Goal: Information Seeking & Learning: Find specific fact

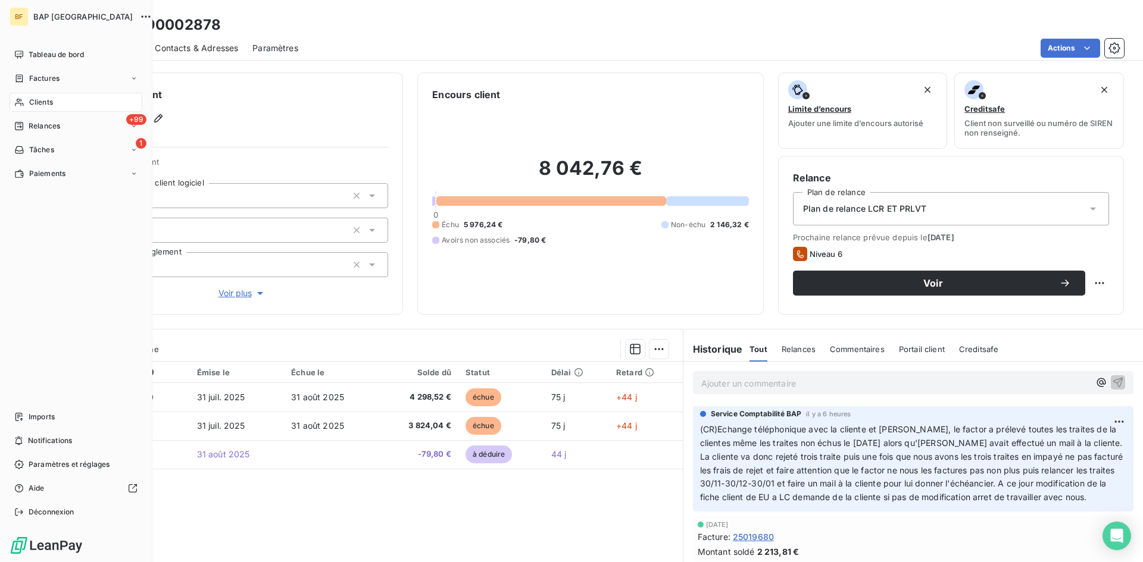
scroll to position [238, 0]
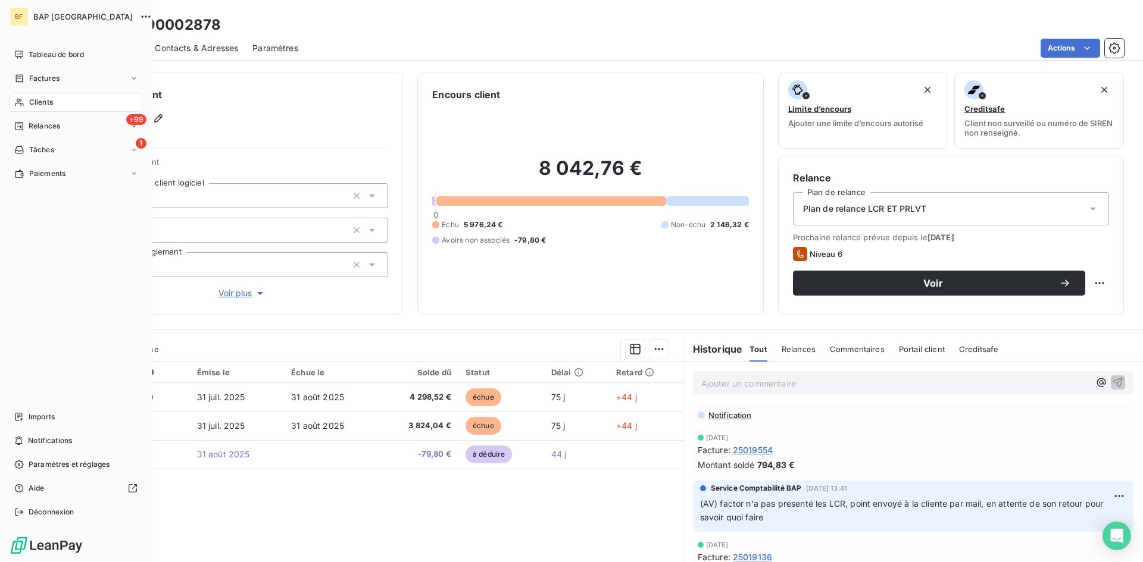
click at [39, 110] on div "Clients" at bounding box center [76, 102] width 133 height 19
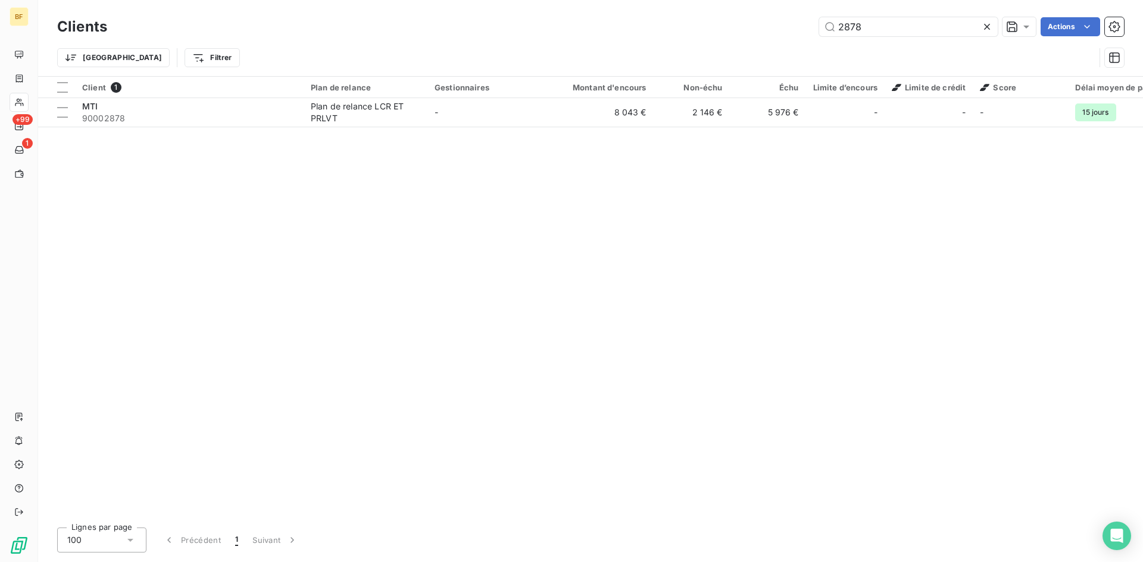
drag, startPoint x: 843, startPoint y: 27, endPoint x: 756, endPoint y: 24, distance: 86.9
click at [756, 24] on div "2878 Actions" at bounding box center [622, 26] width 1002 height 19
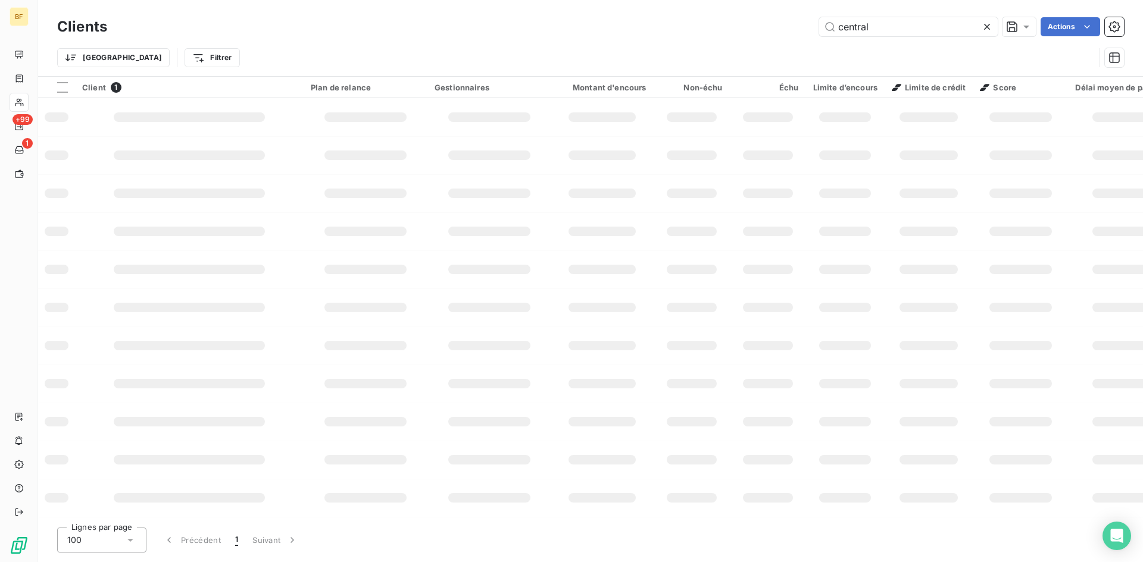
type input "central"
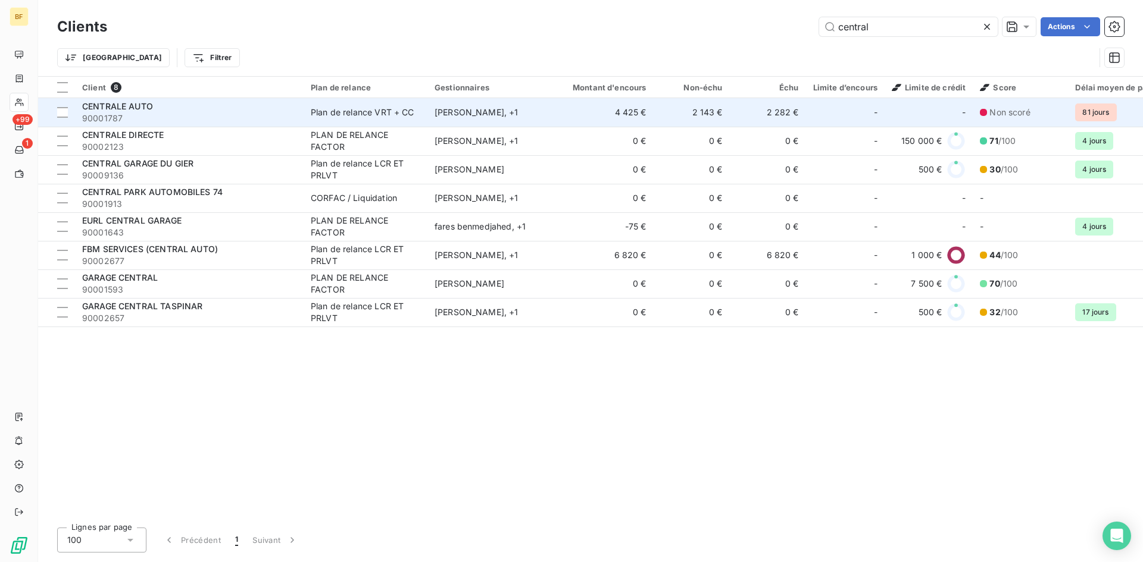
click at [740, 118] on td "2 282 €" at bounding box center [768, 112] width 76 height 29
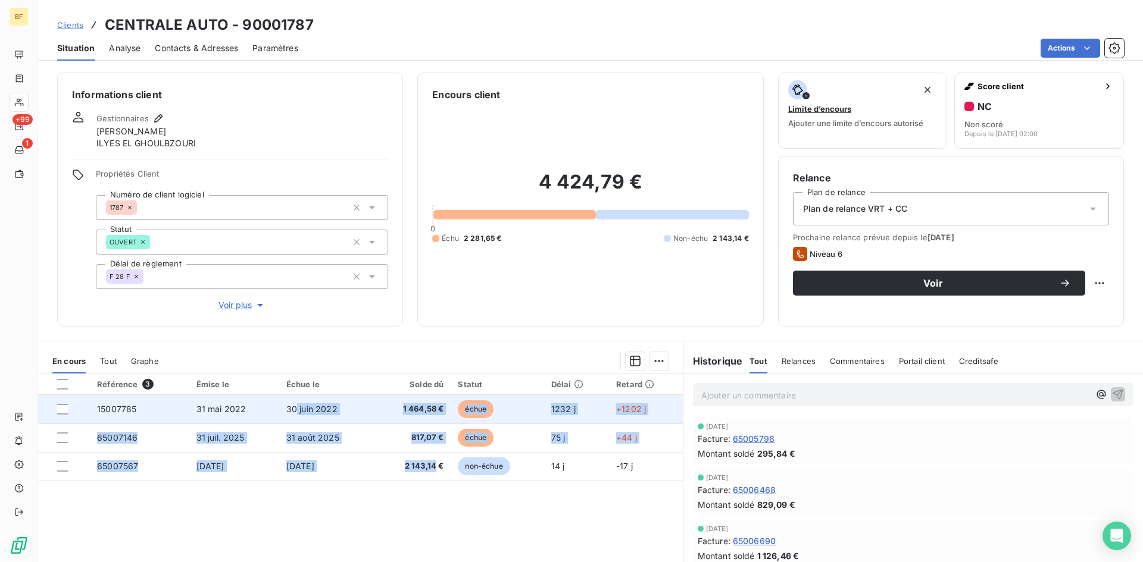
drag, startPoint x: 435, startPoint y: 467, endPoint x: 299, endPoint y: 412, distance: 146.7
click at [299, 412] on tbody "15007785 [DATE] [DATE] 1 464,58 € échue 1232 j +1202 j 65007146 [DATE] [DATE] 8…" at bounding box center [360, 438] width 645 height 86
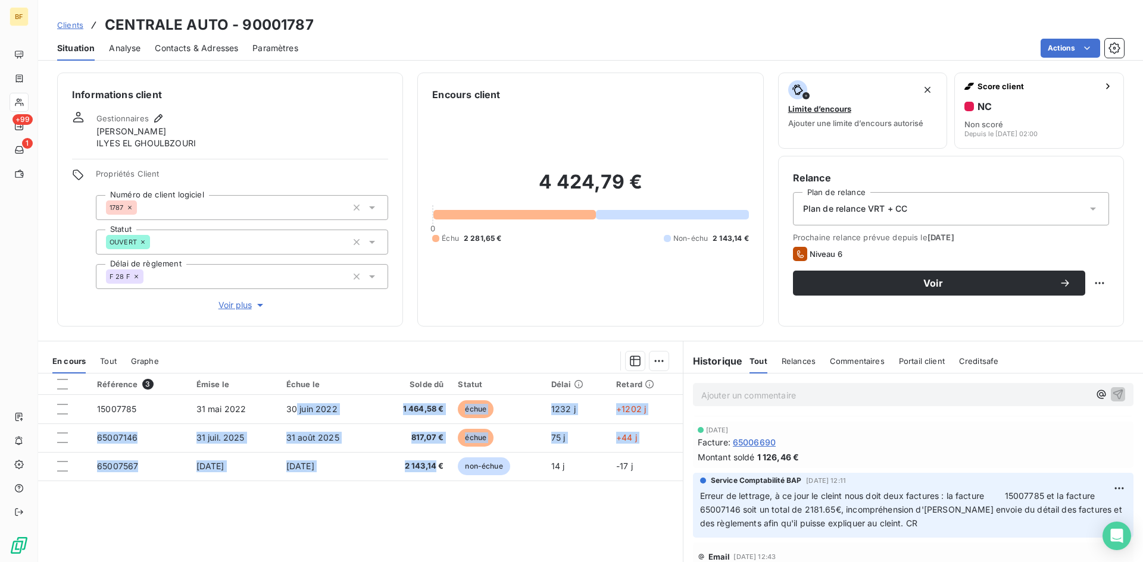
scroll to position [119, 0]
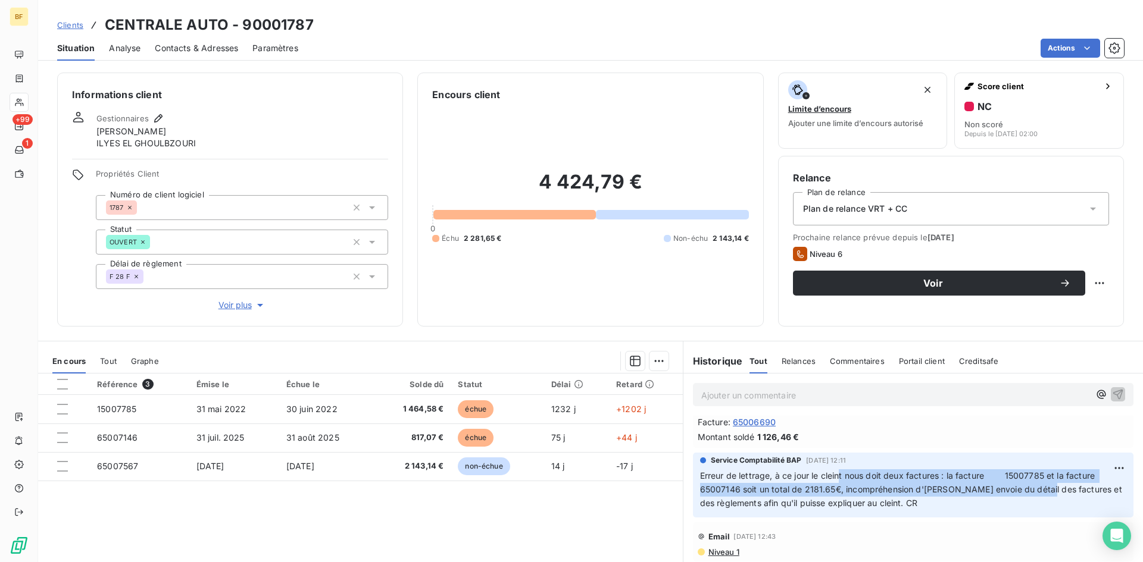
drag, startPoint x: 857, startPoint y: 474, endPoint x: 1032, endPoint y: 492, distance: 175.9
click at [1032, 492] on span "Erreur de lettrage, à ce jour le cleint nous doit deux factures : la facture 15…" at bounding box center [912, 489] width 424 height 37
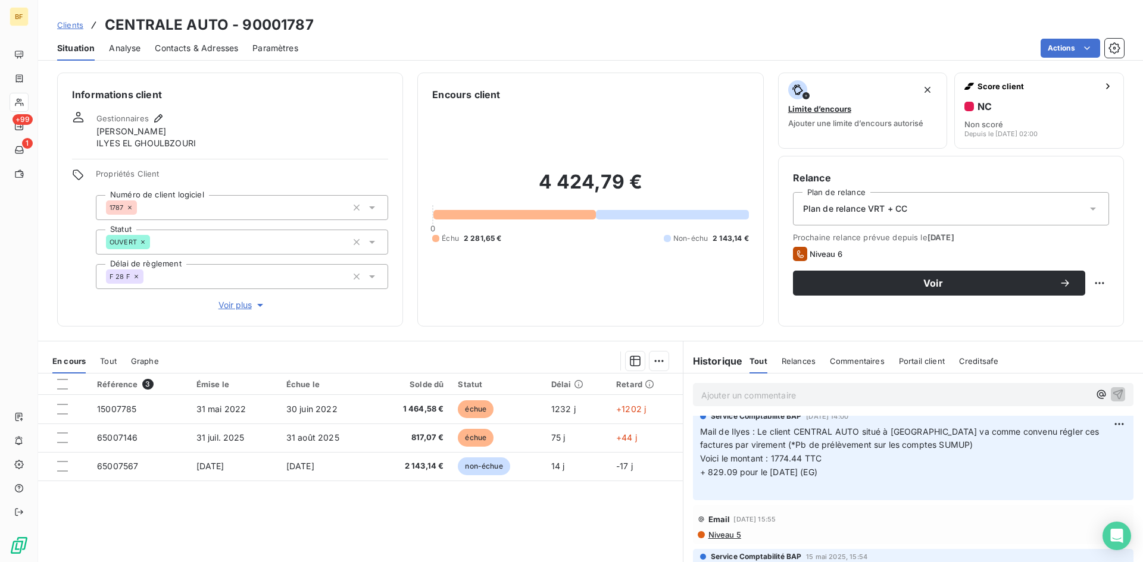
scroll to position [536, 0]
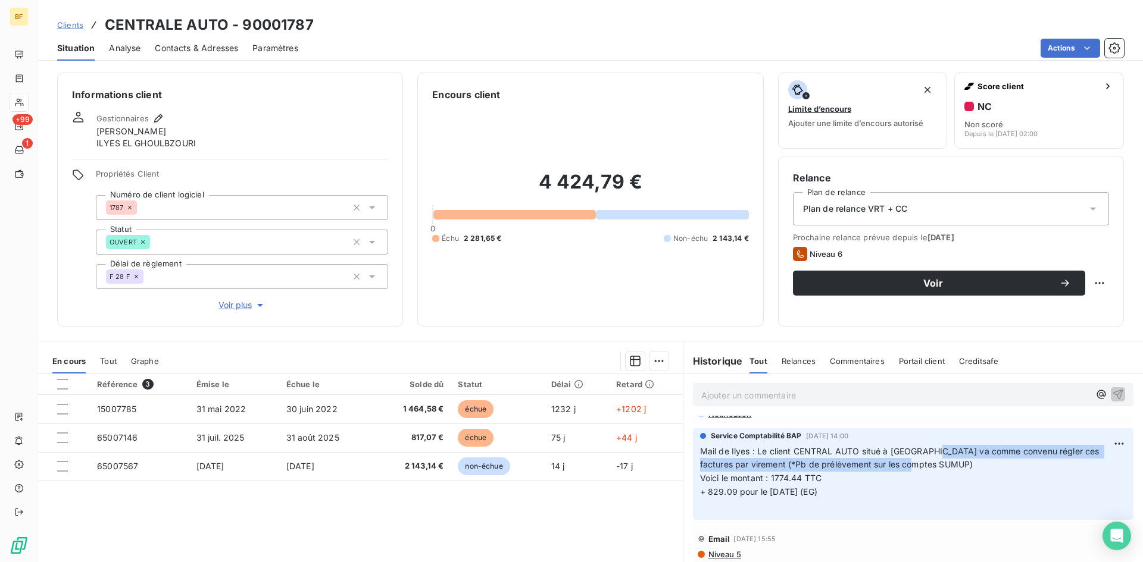
drag, startPoint x: 933, startPoint y: 456, endPoint x: 1032, endPoint y: 463, distance: 99.6
click at [1032, 463] on p "Mail de Ilyes : Le client CENTRAL AUTO situé à [GEOGRAPHIC_DATA] va comme conve…" at bounding box center [913, 479] width 426 height 68
click at [993, 487] on p "Mail de Ilyes : Le client CENTRAL AUTO situé à [GEOGRAPHIC_DATA] va comme conve…" at bounding box center [913, 479] width 426 height 68
drag, startPoint x: 703, startPoint y: 476, endPoint x: 814, endPoint y: 495, distance: 112.2
click at [814, 495] on p "Mail de Ilyes : Le client CENTRAL AUTO situé à [GEOGRAPHIC_DATA] va comme conve…" at bounding box center [913, 479] width 426 height 68
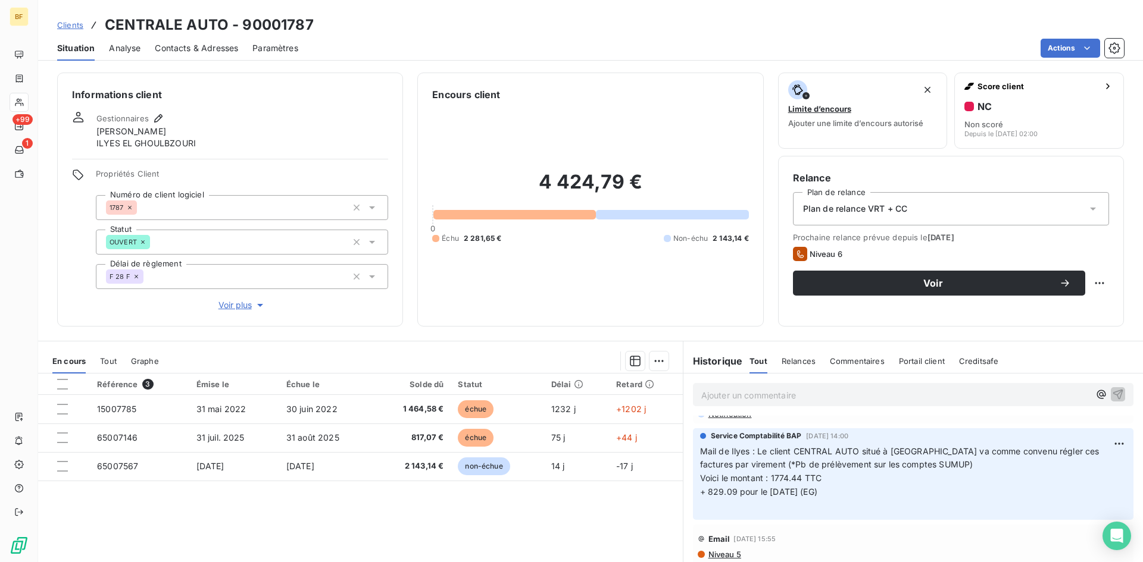
click at [879, 493] on p "Mail de Ilyes : Le client CENTRAL AUTO situé à [GEOGRAPHIC_DATA] va comme conve…" at bounding box center [913, 479] width 426 height 68
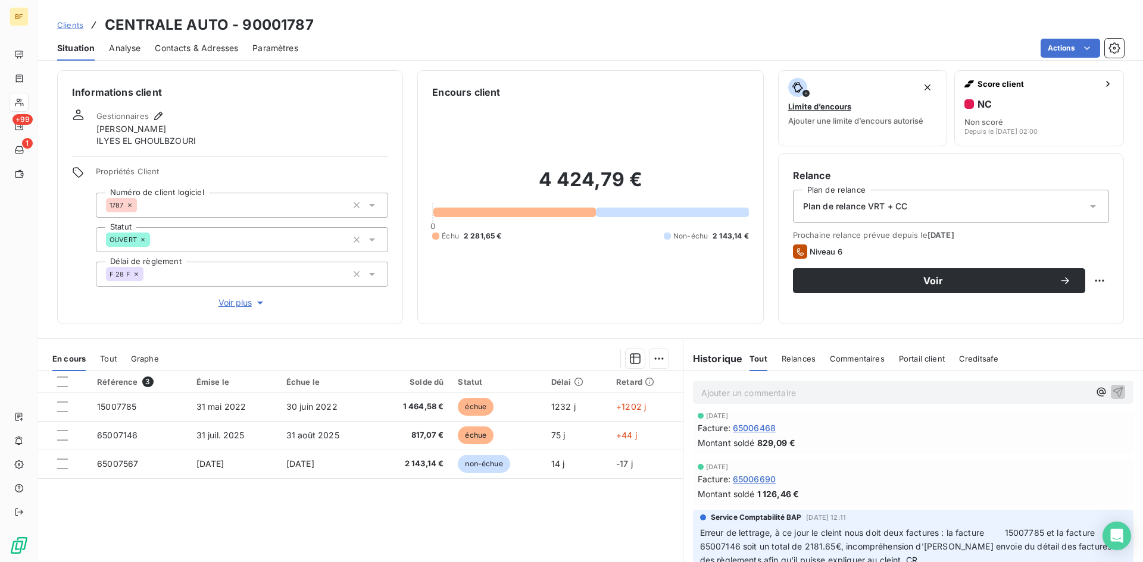
scroll to position [0, 0]
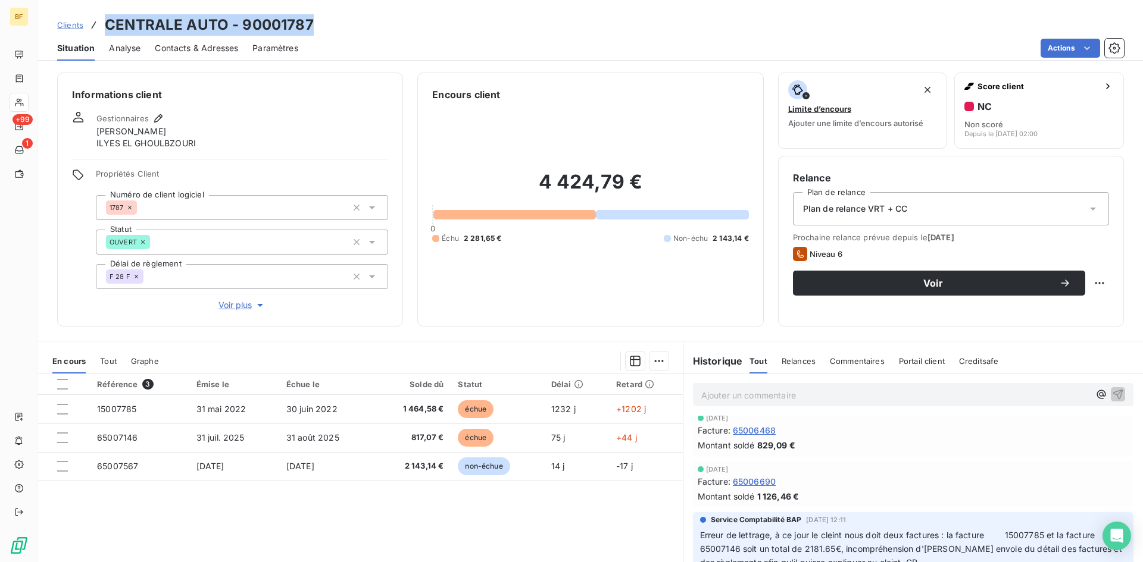
drag, startPoint x: 105, startPoint y: 27, endPoint x: 351, endPoint y: 23, distance: 245.8
click at [351, 23] on div "Clients CENTRALE AUTO - 90001787" at bounding box center [590, 24] width 1105 height 21
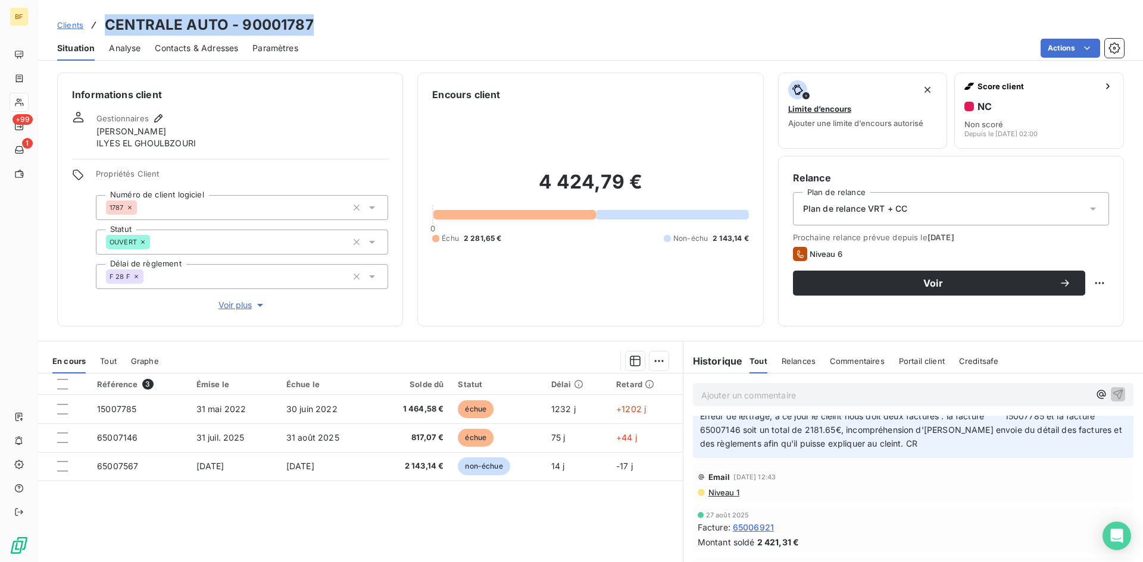
scroll to position [119, 0]
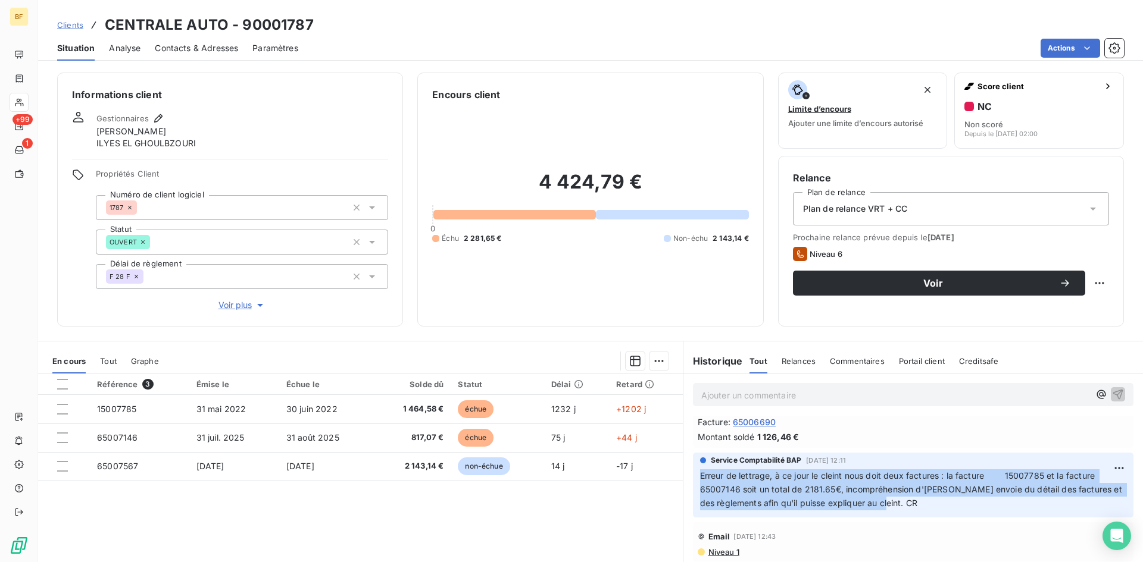
drag, startPoint x: 906, startPoint y: 505, endPoint x: 680, endPoint y: 481, distance: 227.4
click at [683, 481] on div "Service Comptabilité BAP [DATE] 12:11 Erreur de lettrage, à ce jour le cleint n…" at bounding box center [912, 486] width 459 height 70
click at [825, 491] on span "Erreur de lettrage, à ce jour le cleint nous doit deux factures : la facture 15…" at bounding box center [912, 489] width 424 height 37
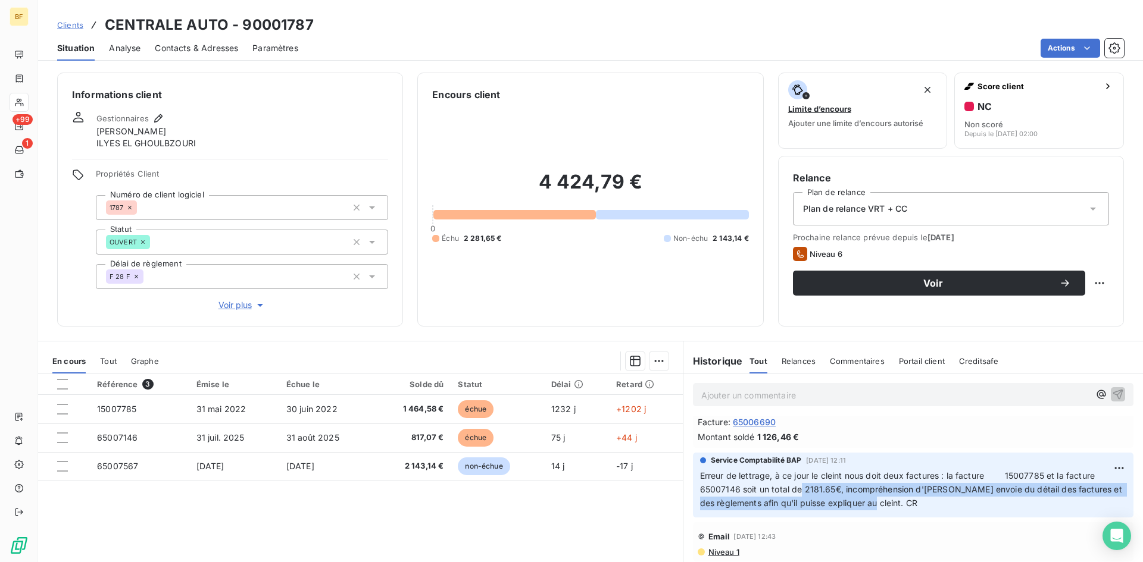
drag, startPoint x: 882, startPoint y: 503, endPoint x: 794, endPoint y: 492, distance: 88.9
click at [794, 492] on span "Erreur de lettrage, à ce jour le cleint nous doit deux factures : la facture 15…" at bounding box center [912, 489] width 424 height 37
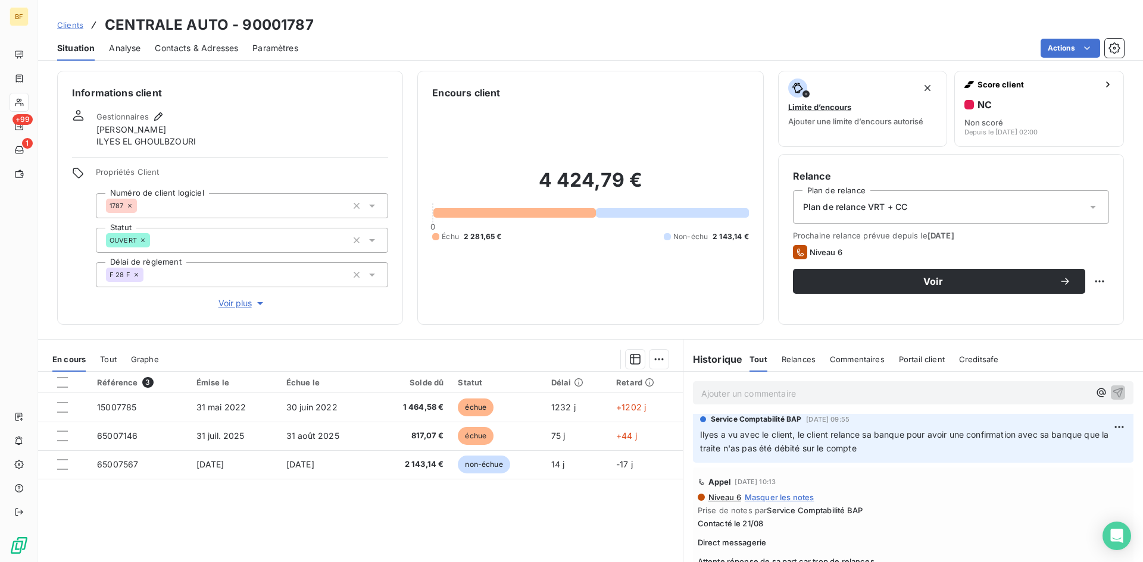
scroll to position [0, 0]
